Goal: Navigation & Orientation: Find specific page/section

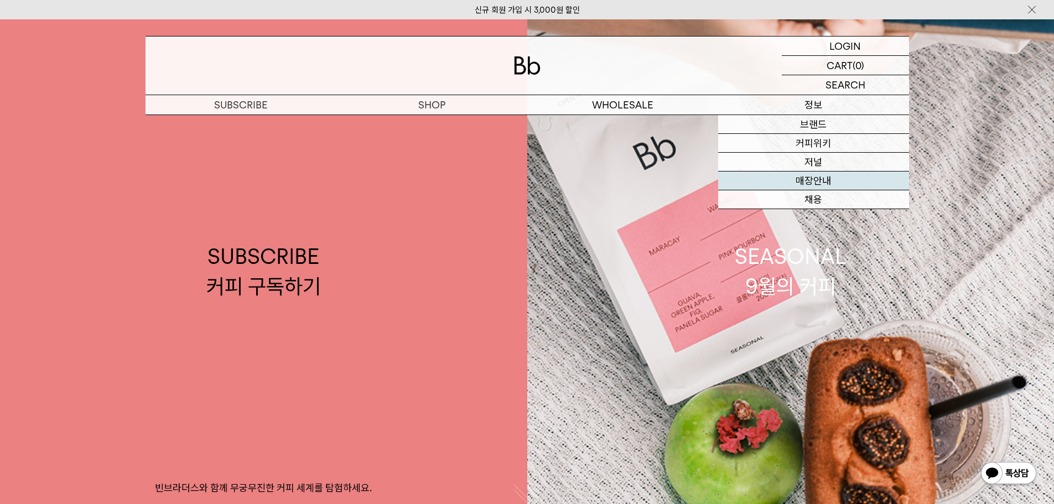
click at [825, 184] on link "매장안내" at bounding box center [813, 181] width 191 height 19
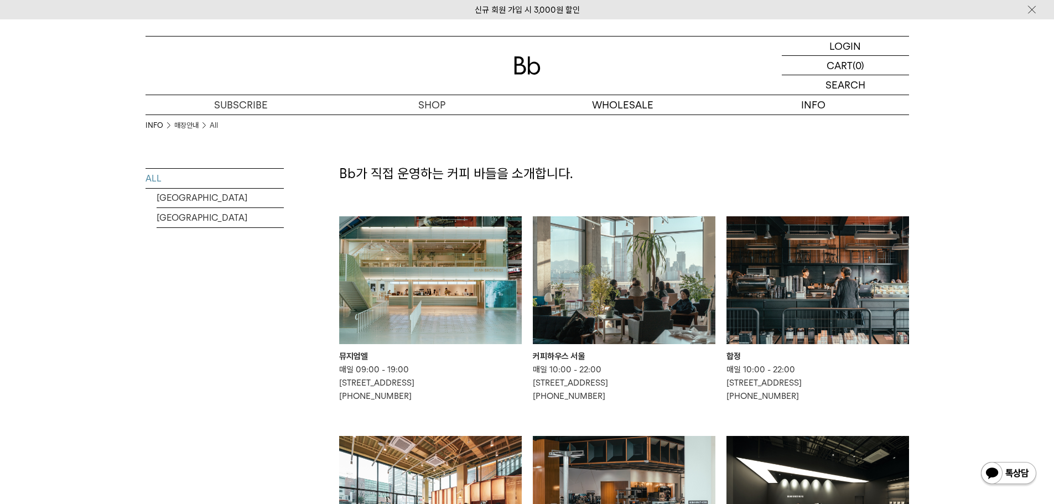
click at [534, 70] on img at bounding box center [527, 65] width 27 height 18
